Goal: Task Accomplishment & Management: Complete application form

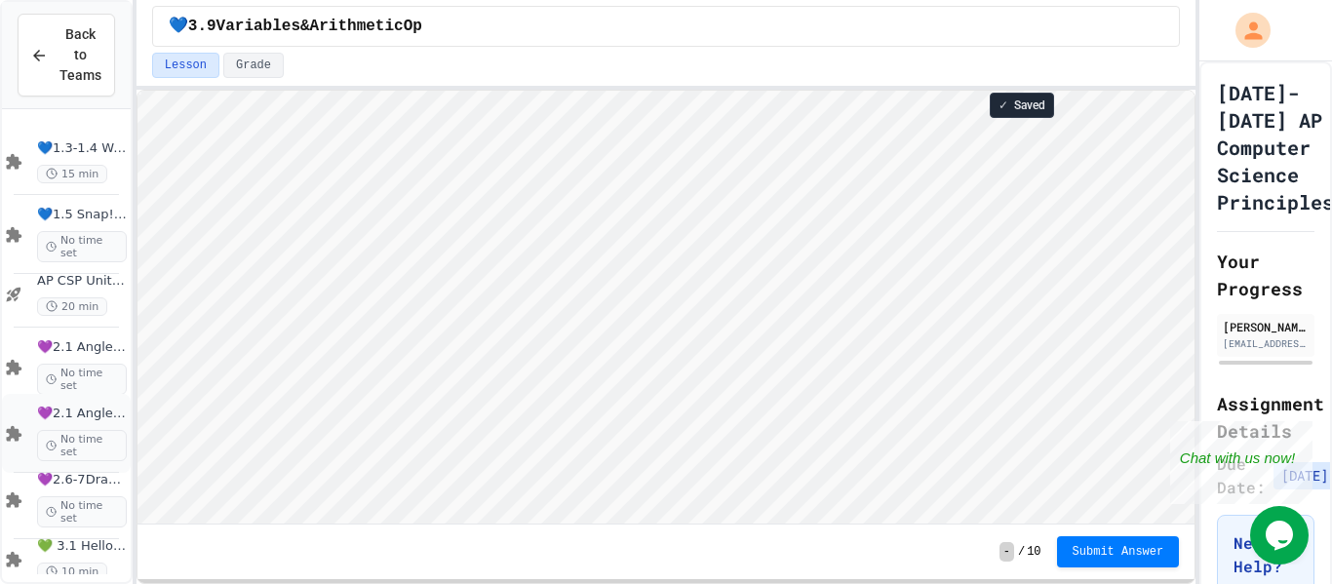
scroll to position [229, 0]
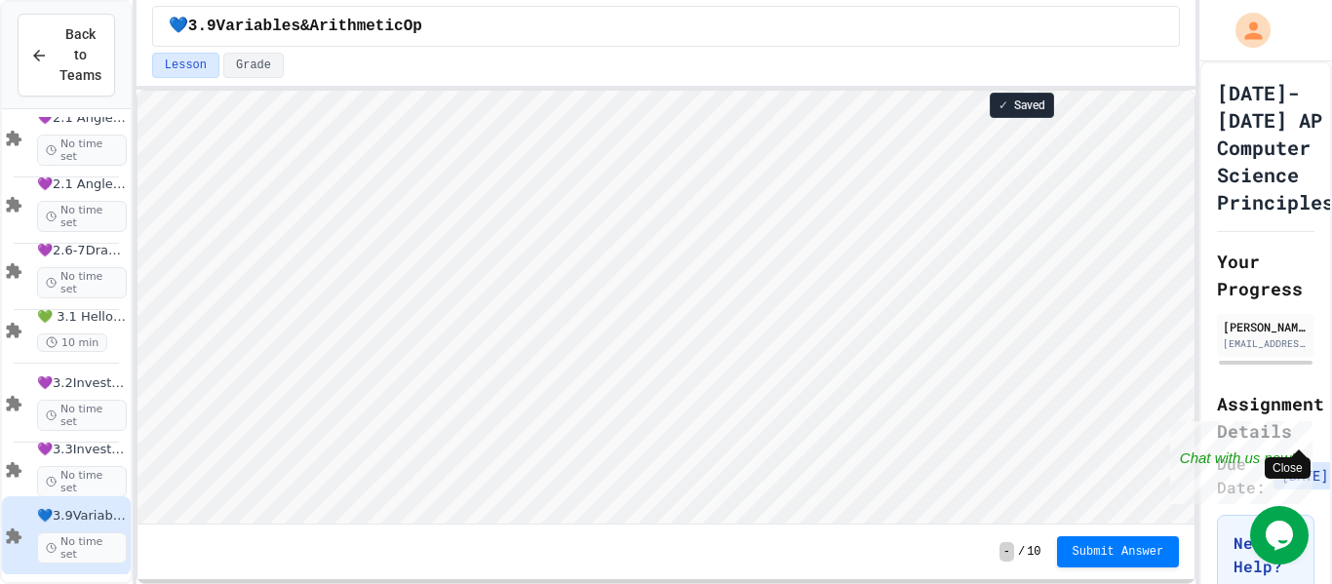
click at [1305, 431] on div "Close" at bounding box center [1298, 433] width 24 height 24
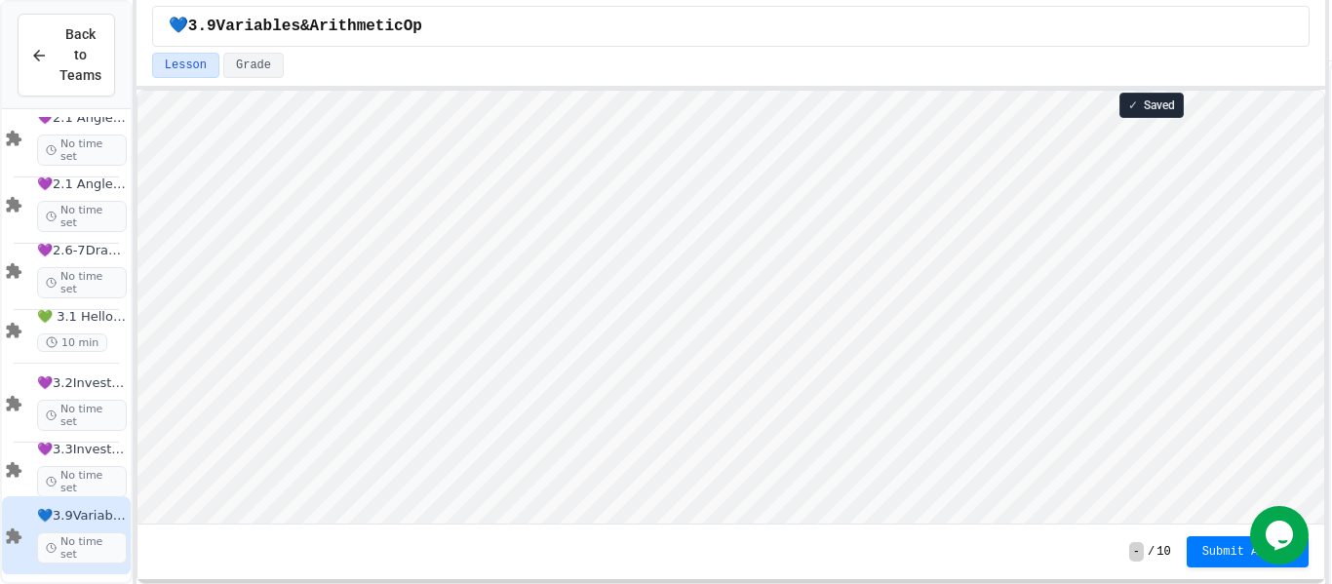
click at [1329, 413] on div "Back to Teams AP CSP Unit 1 Review 20 min 💜2.1 AngleExperiments1 No time set 💜2…" at bounding box center [666, 292] width 1332 height 584
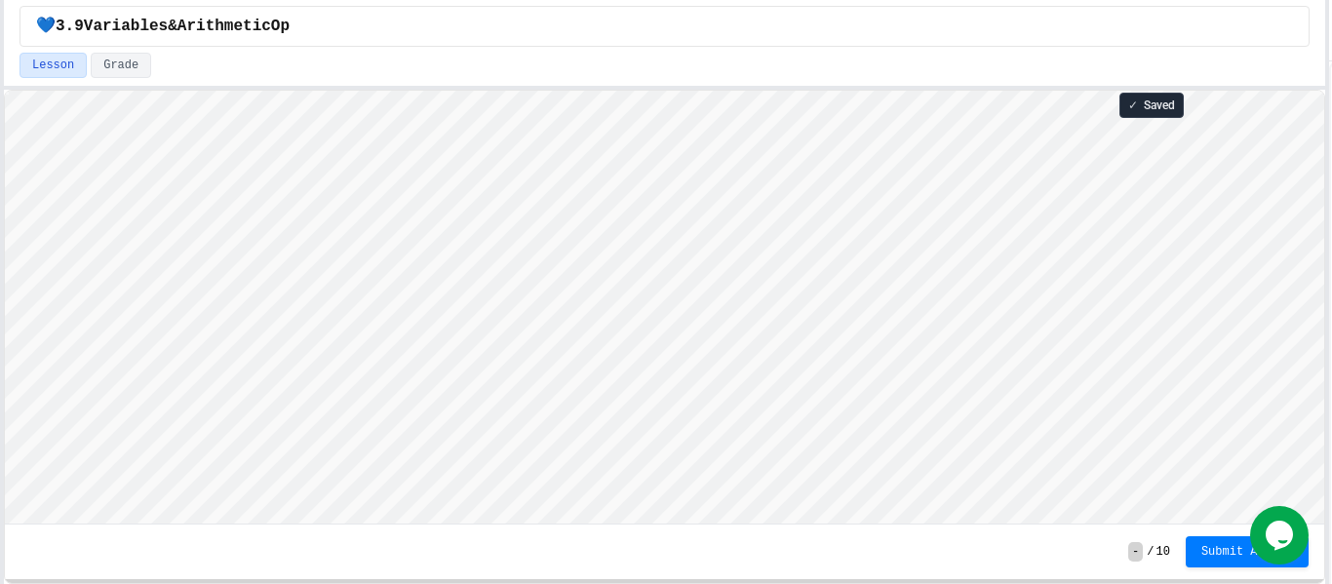
click at [0, 319] on div "Back to Teams AP CSP Unit 1 Review 20 min 💜2.1 AngleExperiments1 No time set 💜2…" at bounding box center [666, 292] width 1332 height 584
type textarea "*"
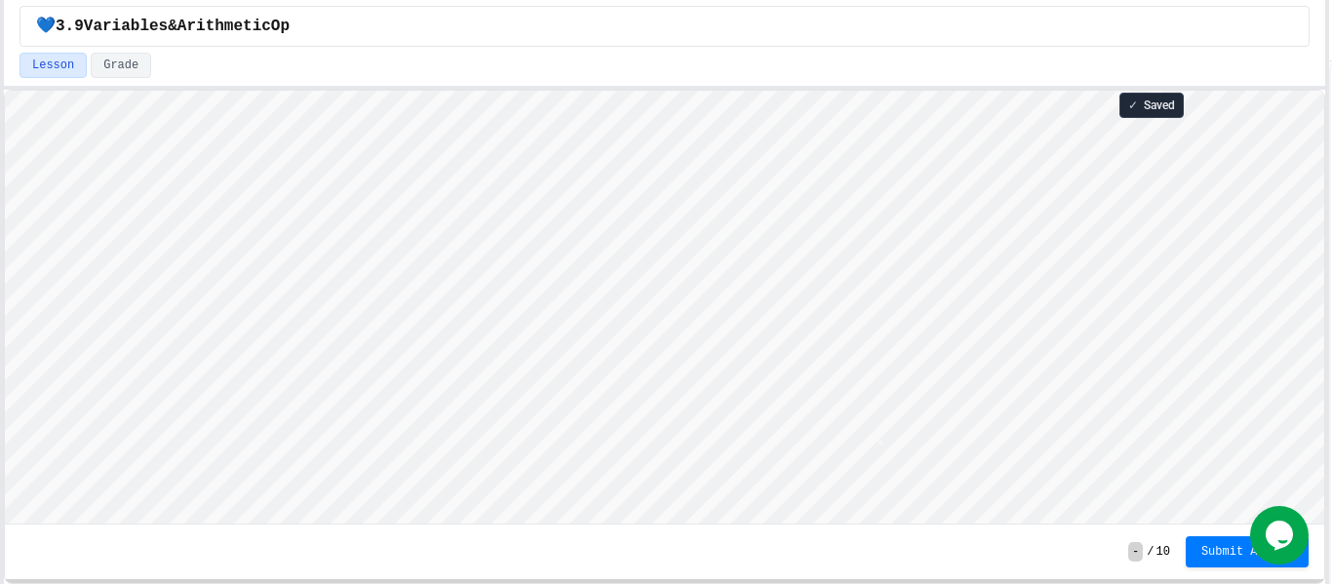
scroll to position [2, 0]
type textarea "*"
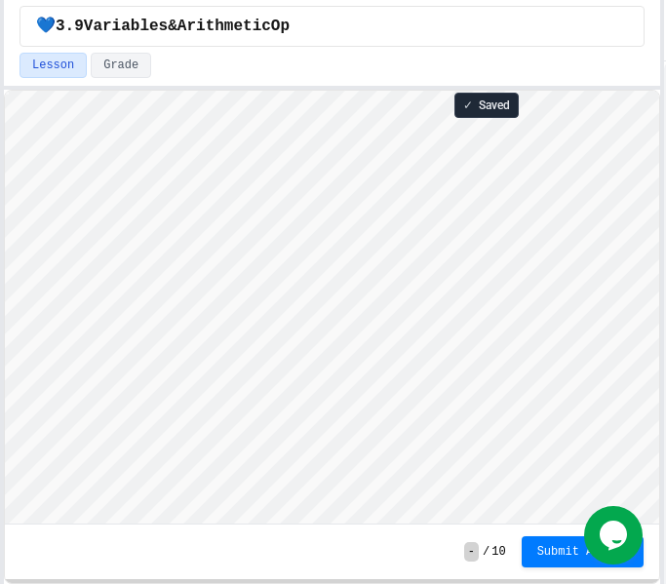
type textarea "**"
type textarea "*"
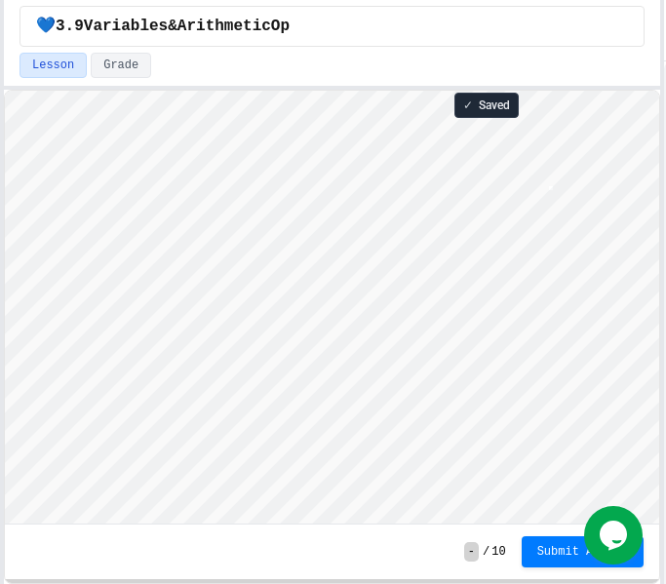
type textarea "*"
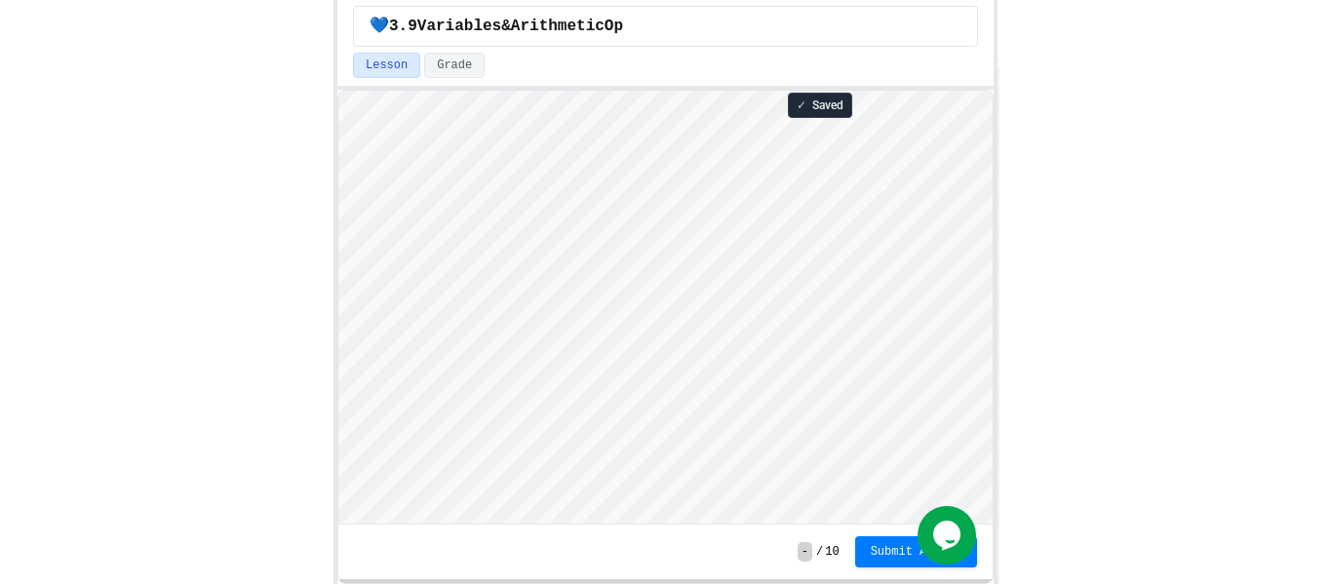
scroll to position [2, 0]
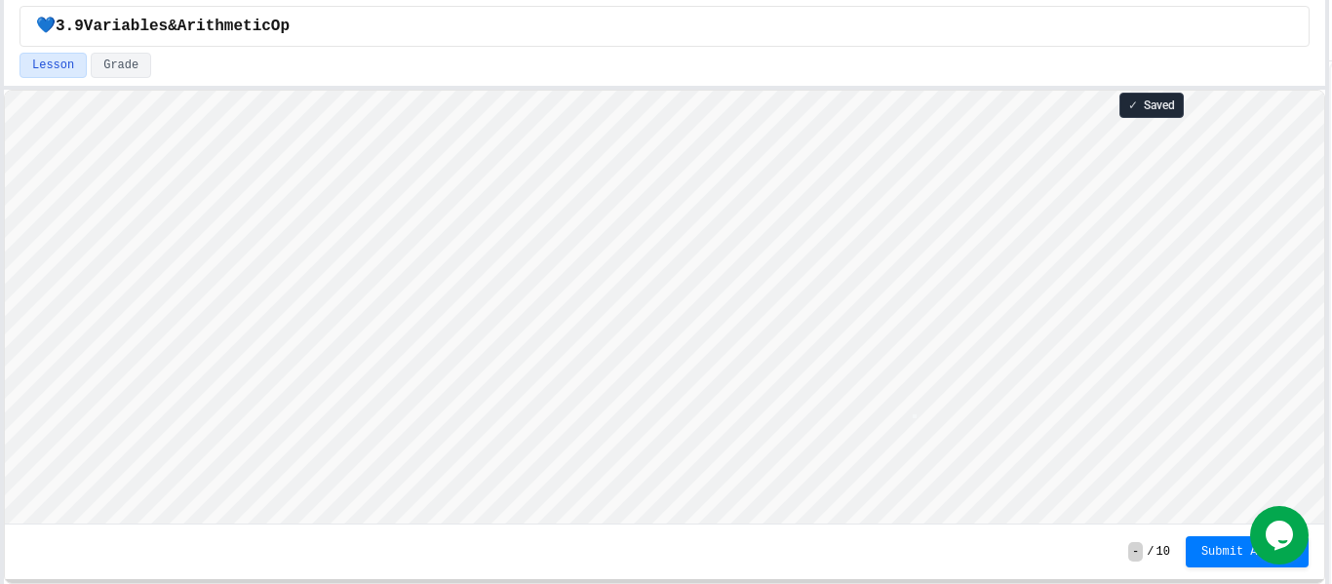
type textarea "*"
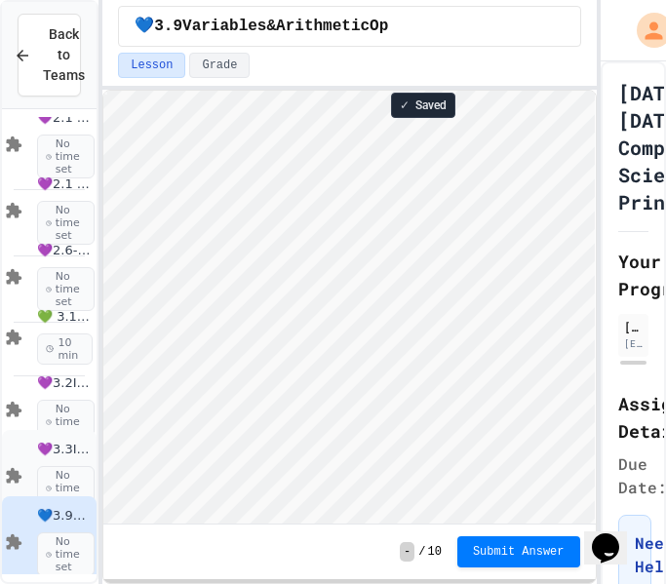
scroll to position [243, 0]
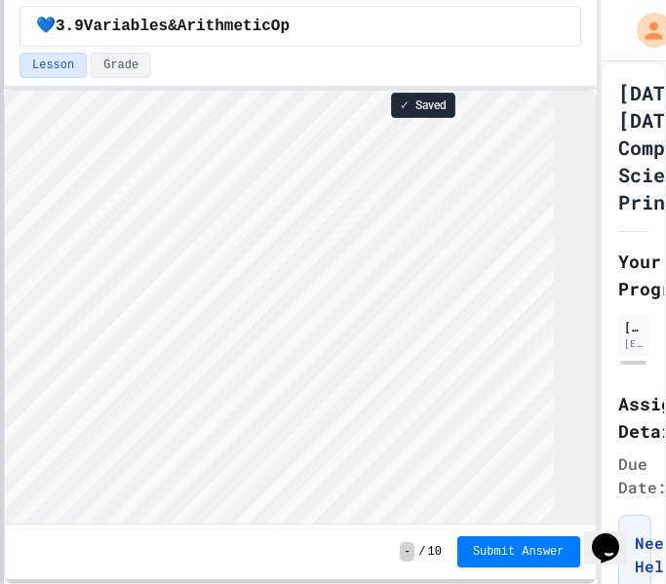
click at [0, 301] on html "We are updating our servers at 9:30PM EST [DATE]. [PERSON_NAME] should continue…" at bounding box center [333, 292] width 666 height 584
type textarea "*"
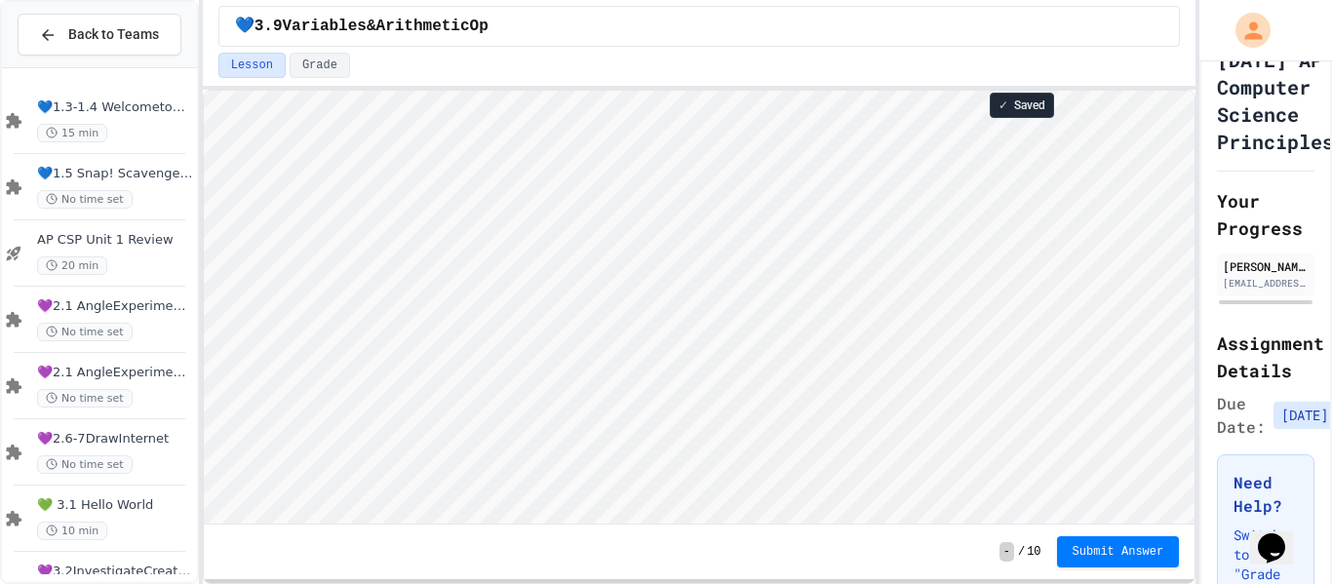
scroll to position [62, 0]
click at [1156, 562] on button "Submit Answer" at bounding box center [1118, 549] width 123 height 31
